Goal: Information Seeking & Learning: Understand process/instructions

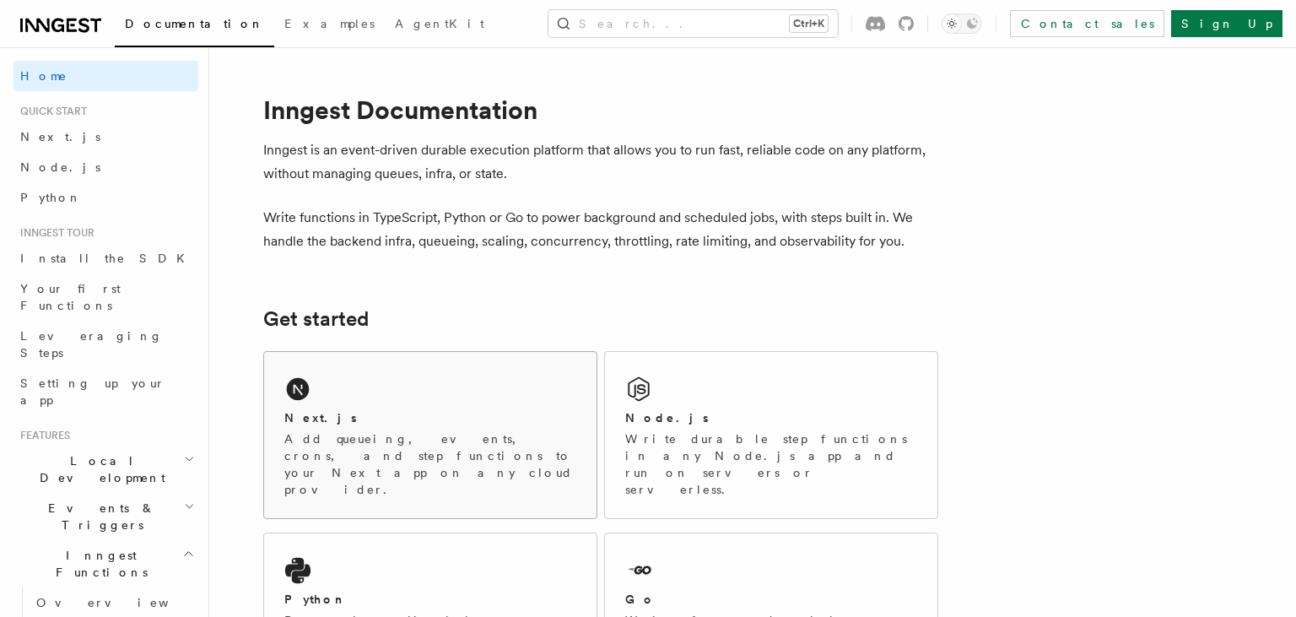
click at [387, 417] on div "Next.js" at bounding box center [430, 418] width 292 height 18
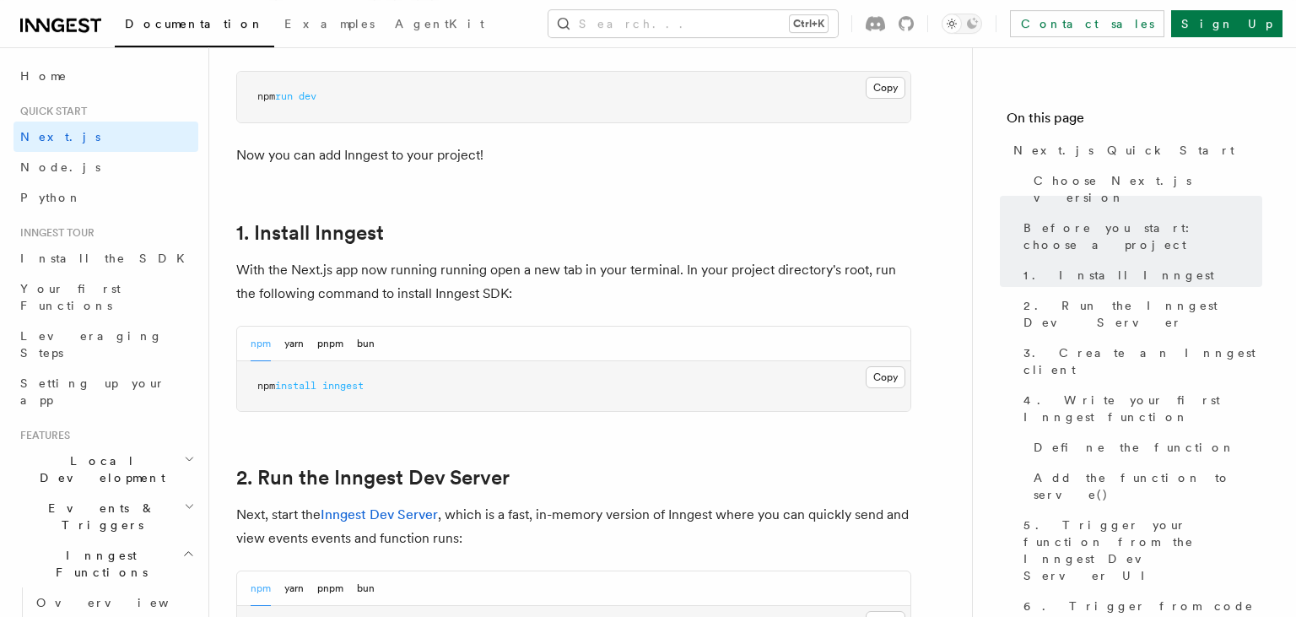
scroll to position [788, 0]
click at [360, 339] on button "bun" at bounding box center [366, 342] width 18 height 35
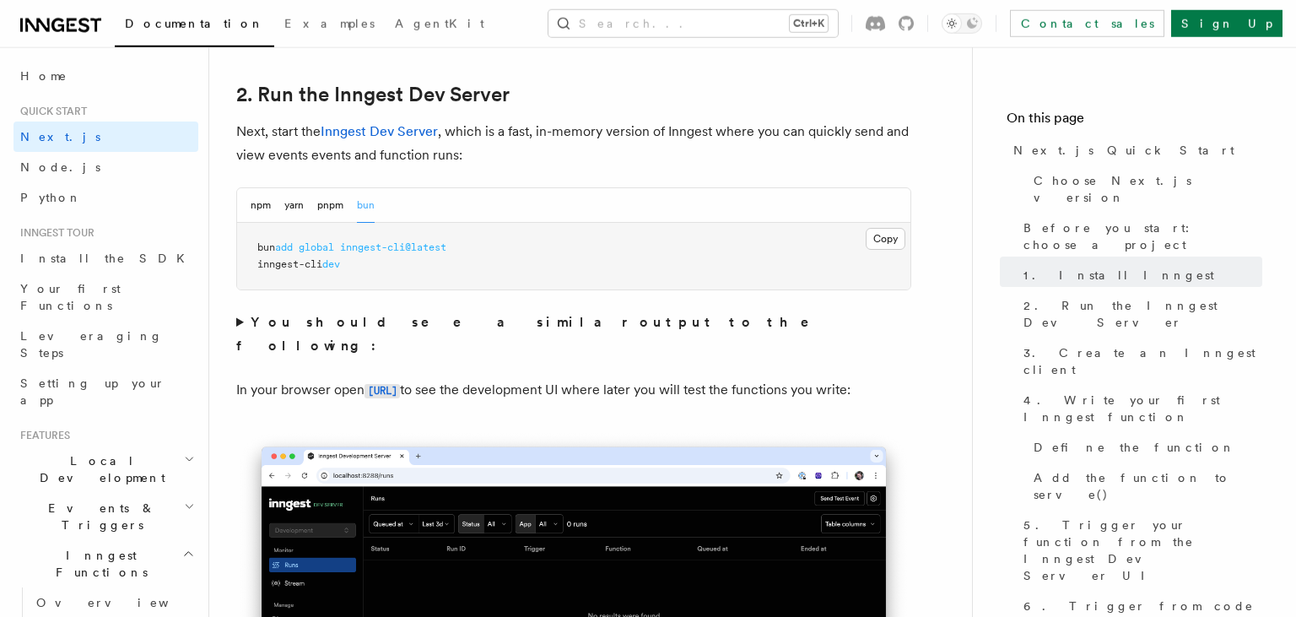
scroll to position [1169, 0]
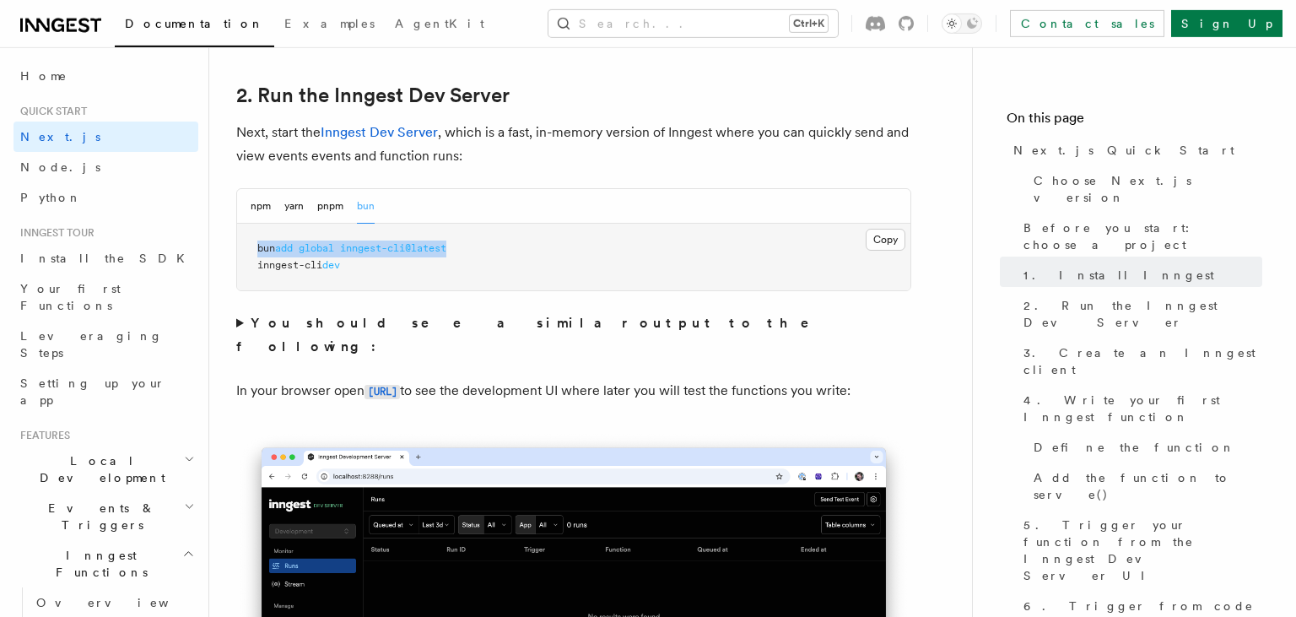
drag, startPoint x: 257, startPoint y: 246, endPoint x: 457, endPoint y: 246, distance: 200.0
click at [457, 246] on pre "bun add global inngest-cli@latest inngest-cli dev" at bounding box center [574, 257] width 674 height 67
copy span "bun add global inngest-cli@latest"
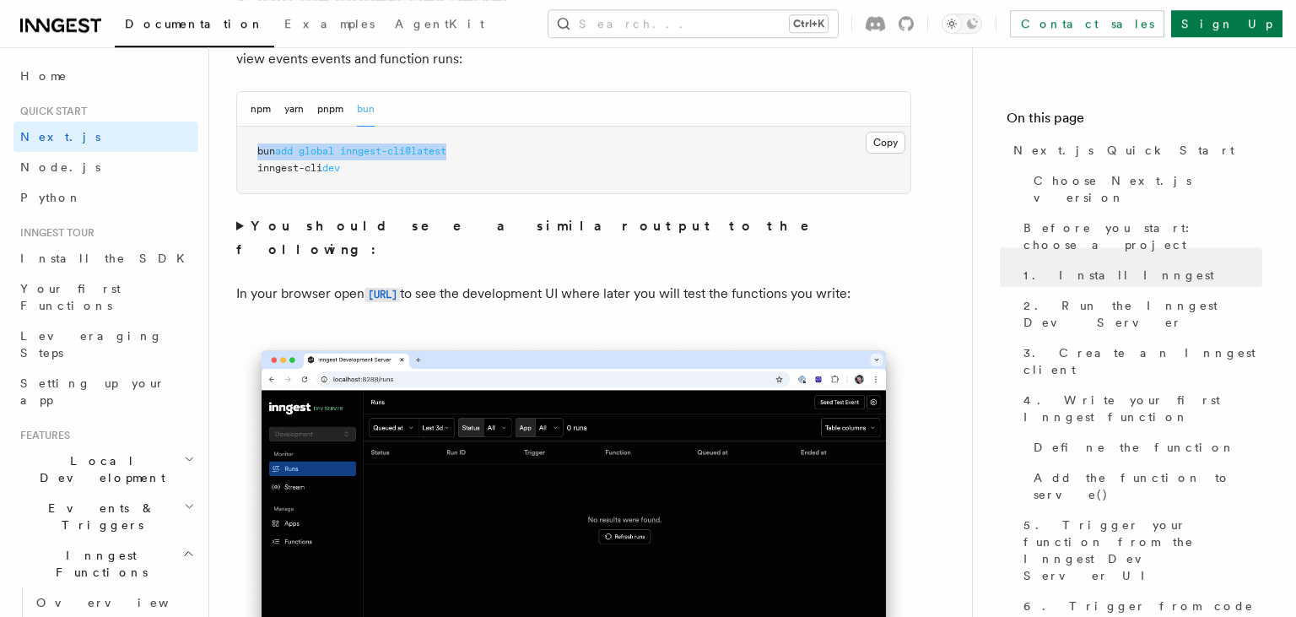
scroll to position [1273, 0]
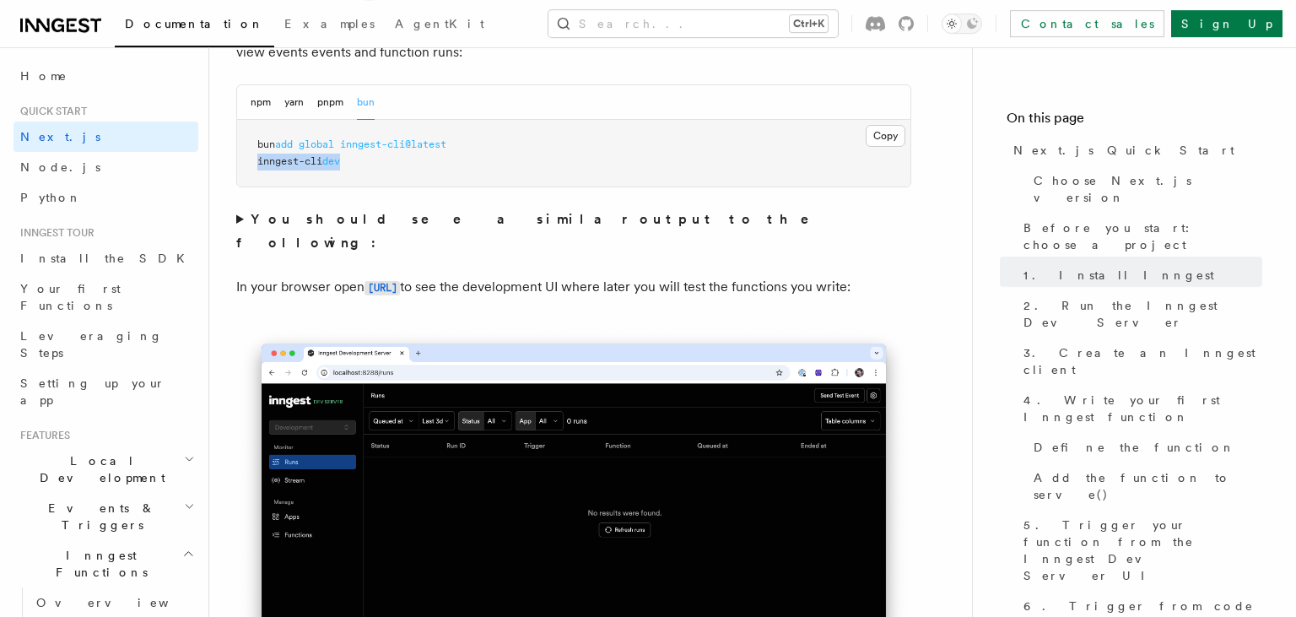
drag, startPoint x: 258, startPoint y: 163, endPoint x: 349, endPoint y: 161, distance: 90.3
click at [349, 161] on pre "bun add global inngest-cli@latest inngest-cli dev" at bounding box center [574, 153] width 674 height 67
copy span "inngest-cli dev"
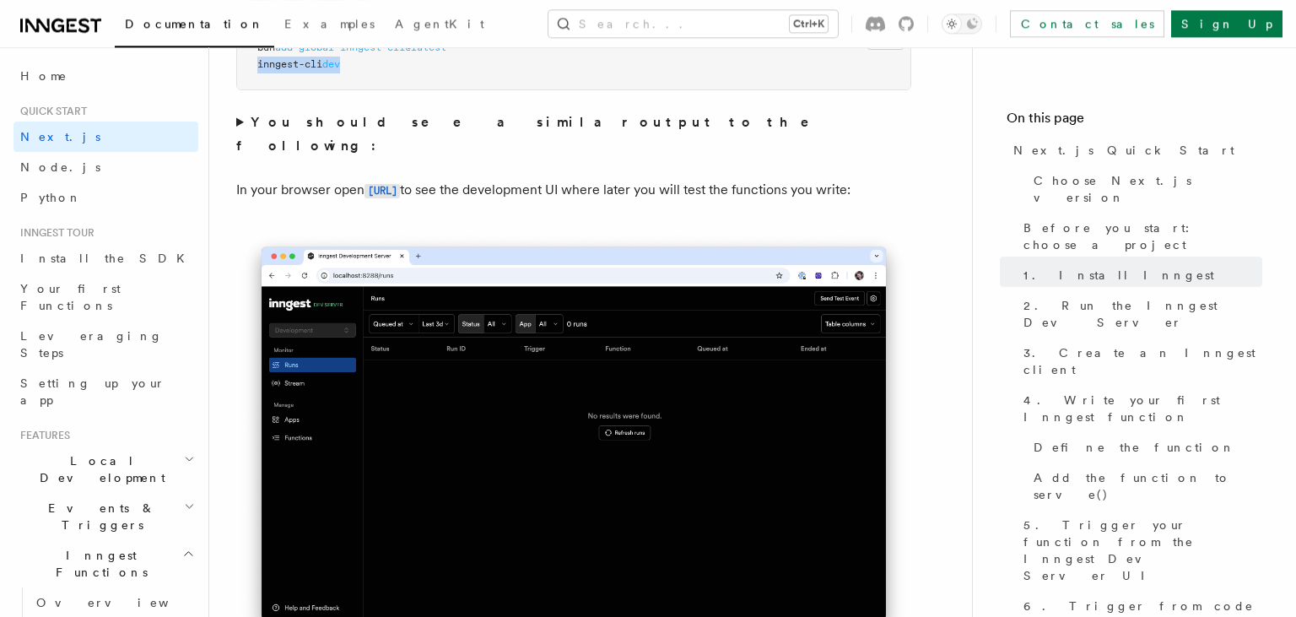
scroll to position [1307, 0]
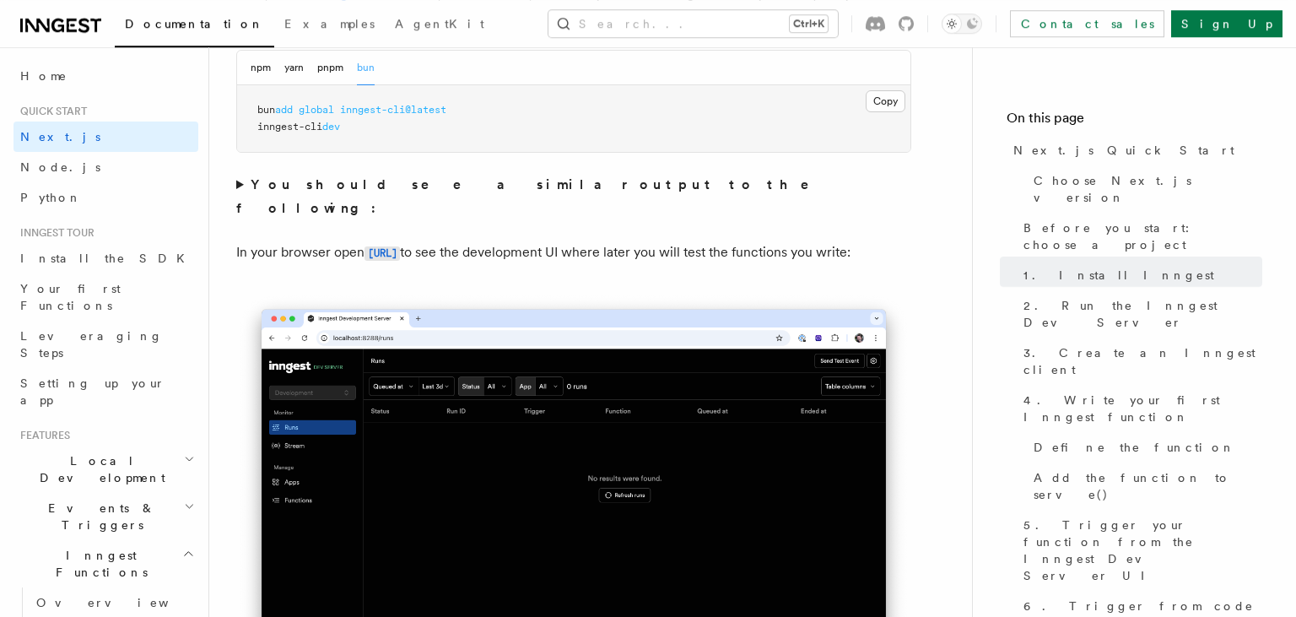
click at [300, 149] on pre "bun add global inngest-cli@latest inngest-cli dev" at bounding box center [574, 118] width 674 height 67
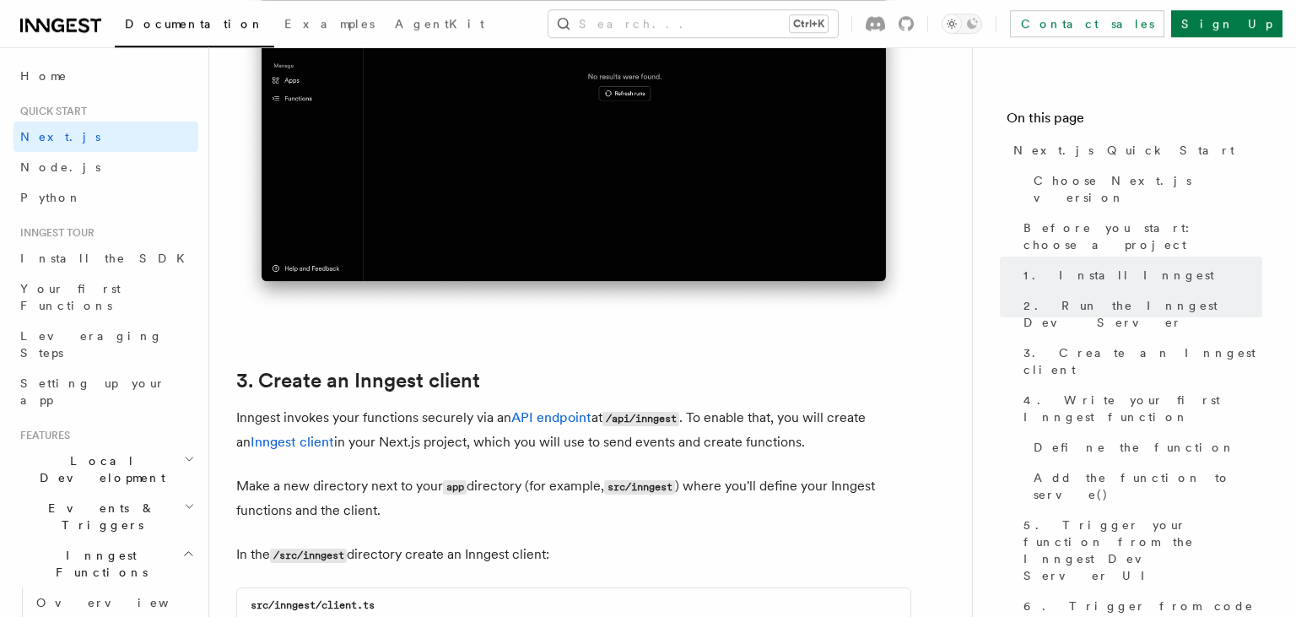
scroll to position [1588, 0]
